Goal: Register for event/course

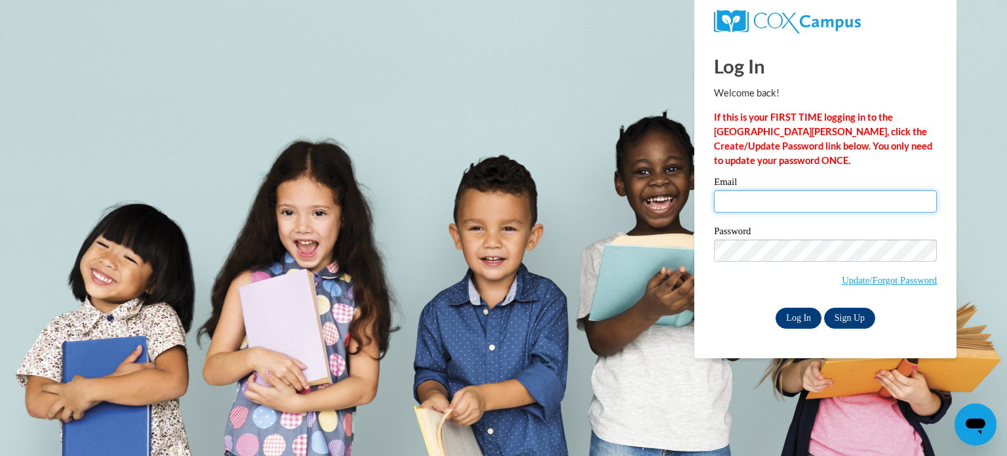
type input "abischoff@stmm.org"
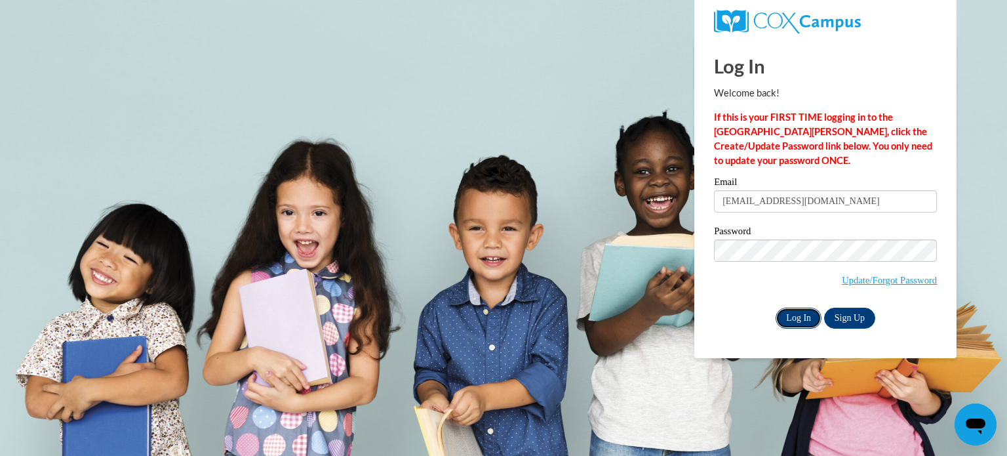
click at [803, 315] on input "Log In" at bounding box center [798, 317] width 46 height 21
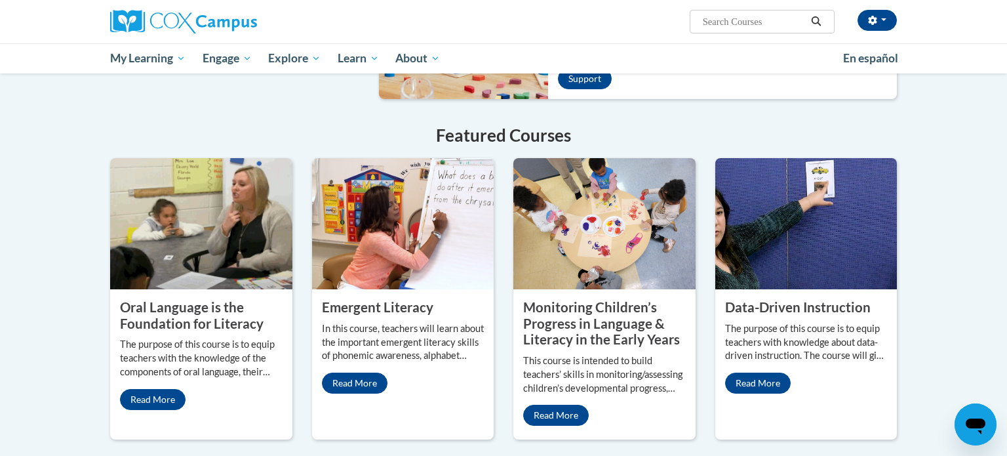
scroll to position [983, 0]
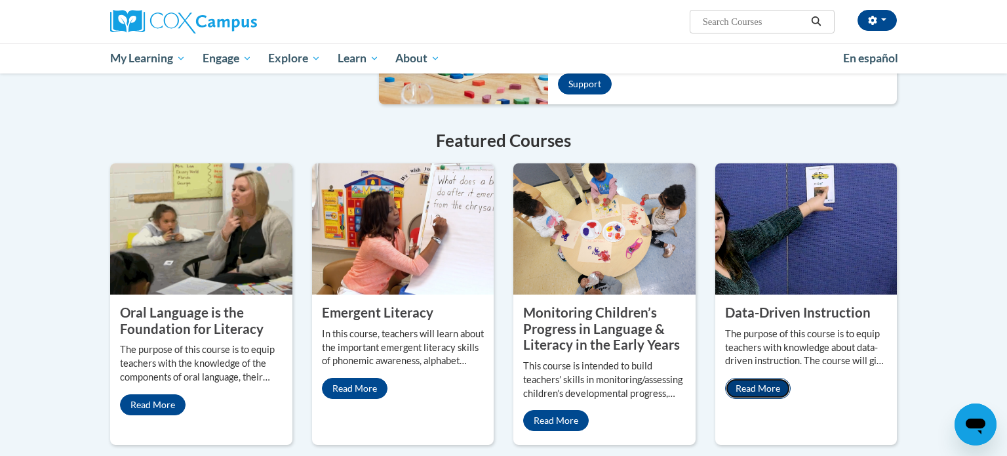
click at [755, 378] on link "Read More" at bounding box center [758, 388] width 66 height 21
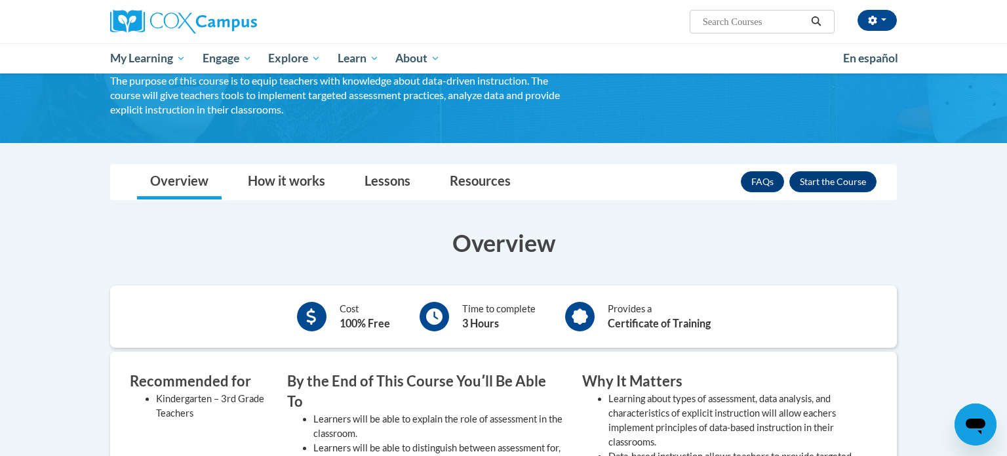
scroll to position [102, 0]
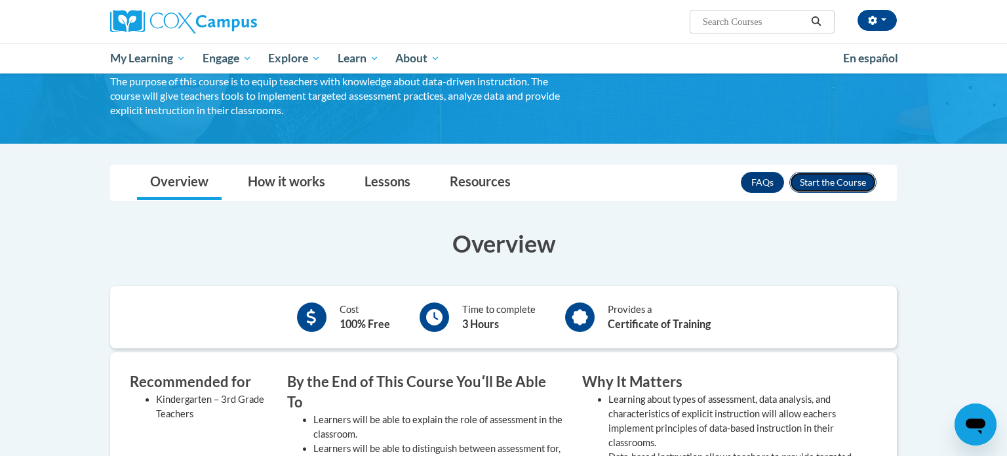
click at [851, 186] on button "Enroll" at bounding box center [832, 182] width 87 height 21
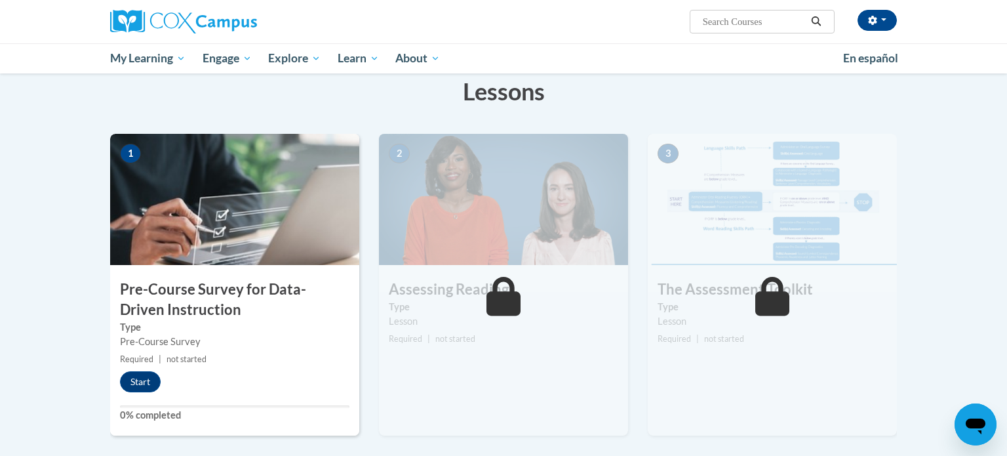
scroll to position [211, 0]
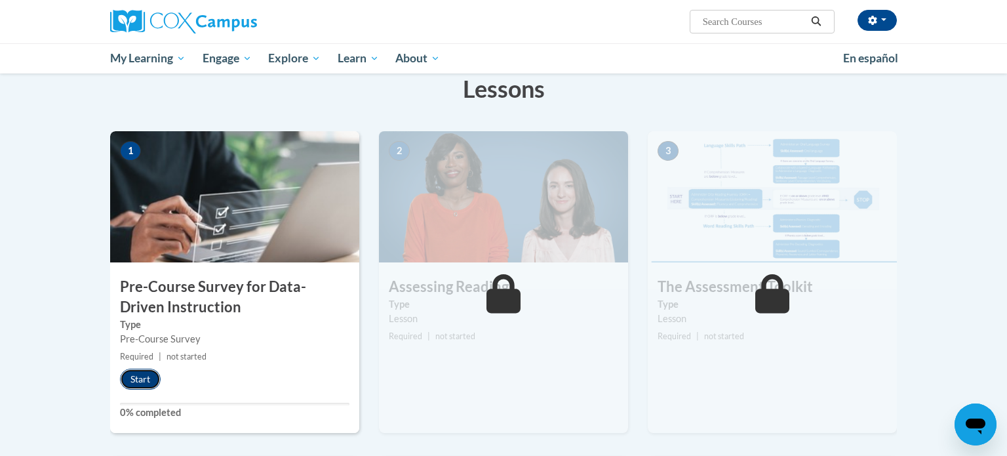
click at [147, 381] on button "Start" at bounding box center [140, 378] width 41 height 21
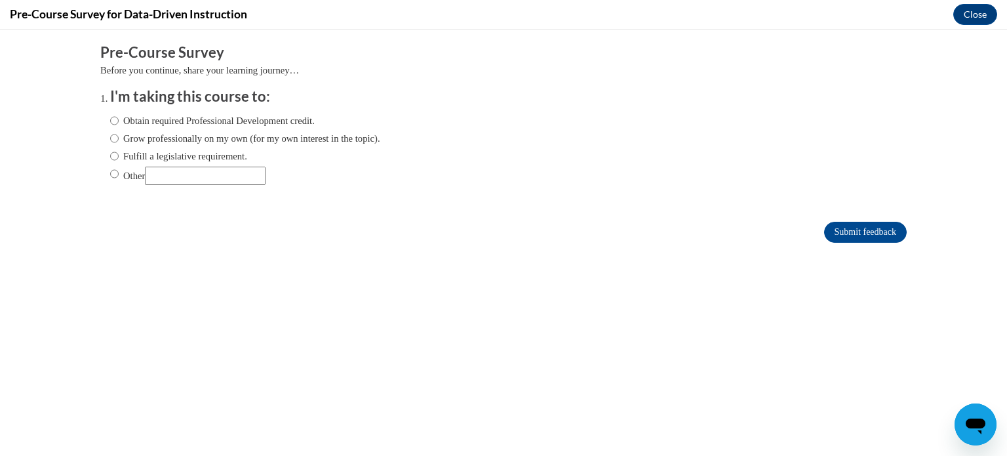
scroll to position [0, 0]
click at [113, 122] on input "Obtain required Professional Development credit." at bounding box center [114, 120] width 9 height 14
radio input "true"
click at [857, 237] on input "Submit feedback" at bounding box center [865, 232] width 83 height 21
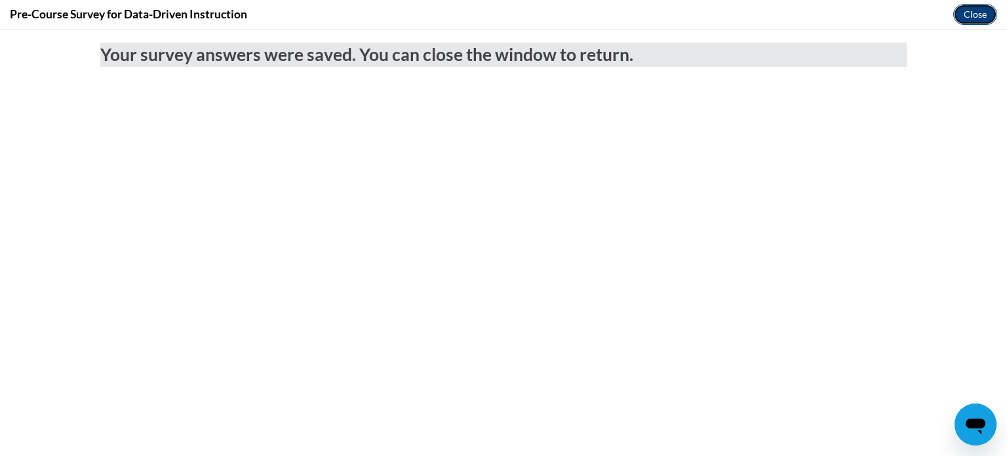
click at [968, 16] on button "Close" at bounding box center [975, 14] width 44 height 21
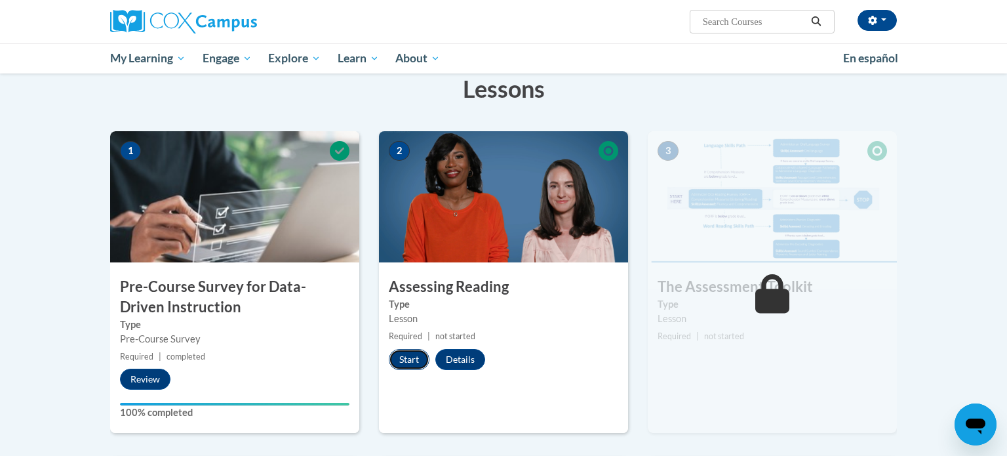
click at [400, 365] on button "Start" at bounding box center [409, 359] width 41 height 21
